Goal: Check status

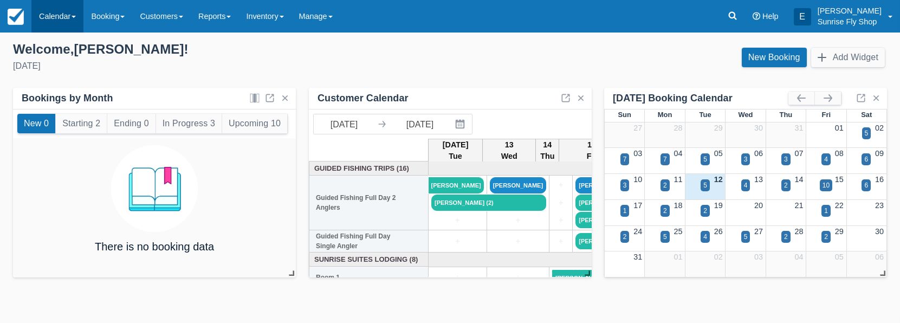
click at [56, 18] on link "Calendar" at bounding box center [57, 16] width 52 height 33
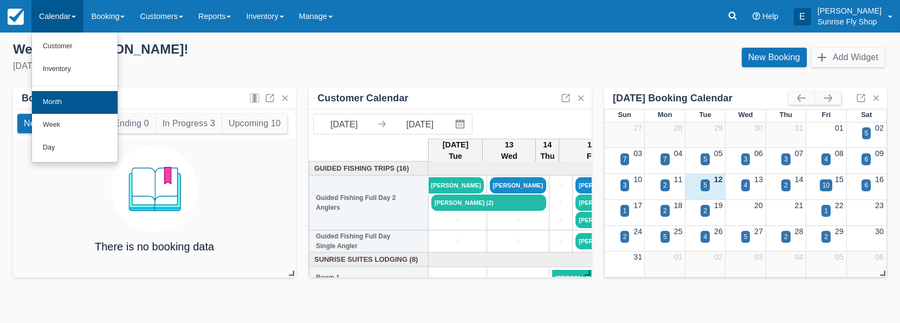
click at [56, 96] on link "Month" at bounding box center [75, 102] width 86 height 23
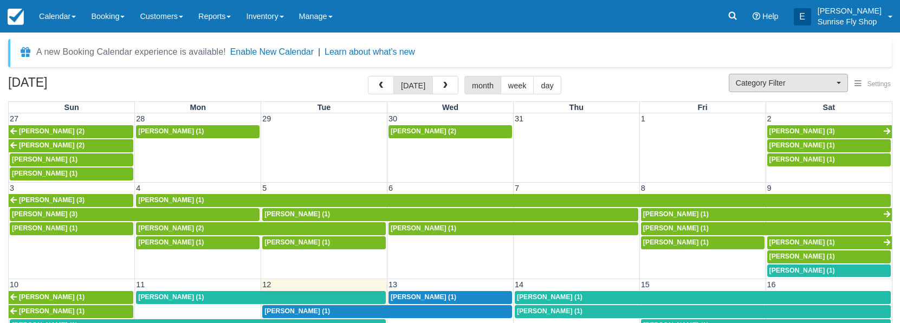
click at [765, 89] on button "Category Filter" at bounding box center [788, 83] width 119 height 18
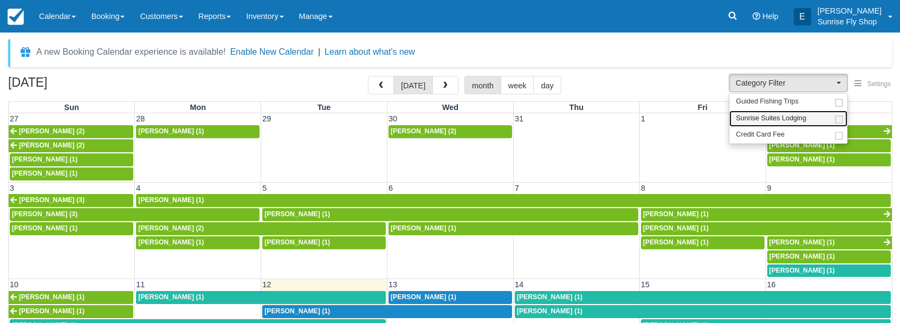
click at [769, 115] on span "Sunrise Suites Lodging" at bounding box center [771, 119] width 70 height 10
select select "1"
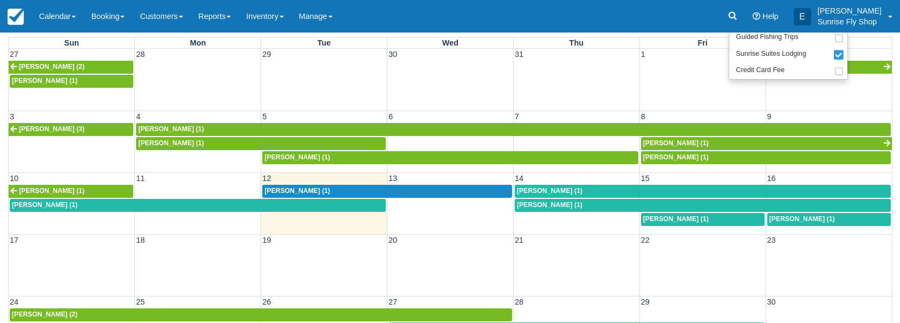
scroll to position [66, 0]
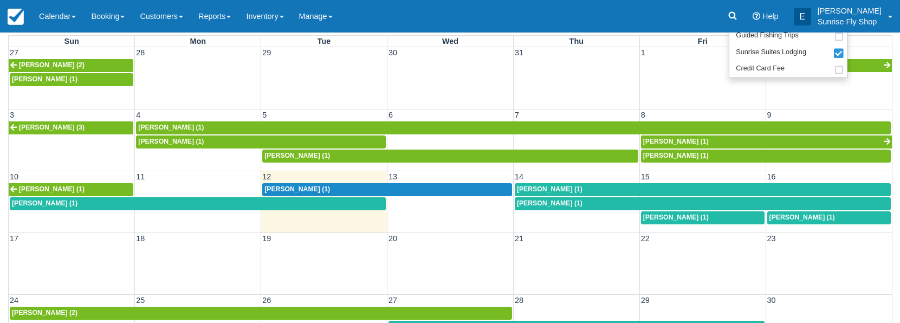
click at [288, 204] on div "[PERSON_NAME] (1)" at bounding box center [198, 203] width 372 height 9
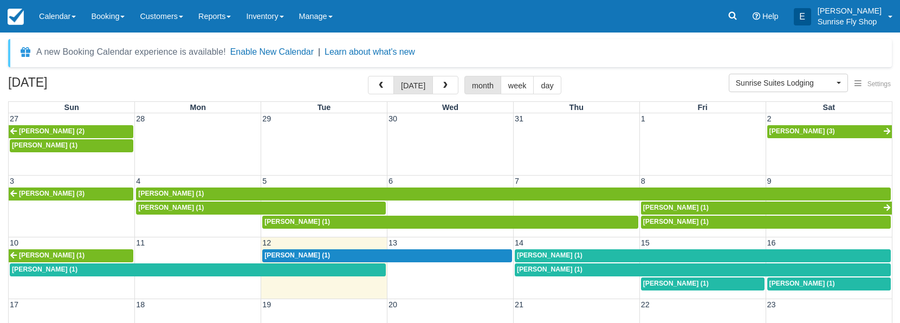
scroll to position [66, 0]
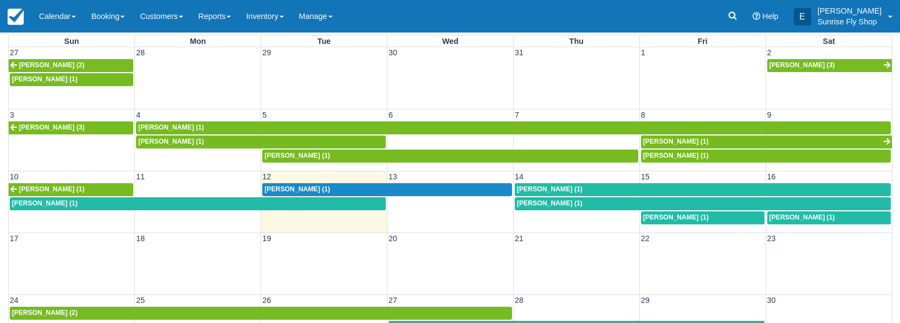
click at [284, 187] on span "Kathy Aguilar (1)" at bounding box center [297, 189] width 66 height 8
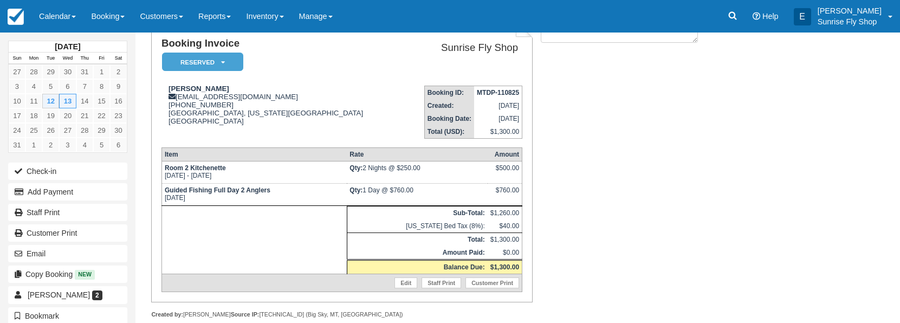
scroll to position [81, 0]
